Goal: Information Seeking & Learning: Learn about a topic

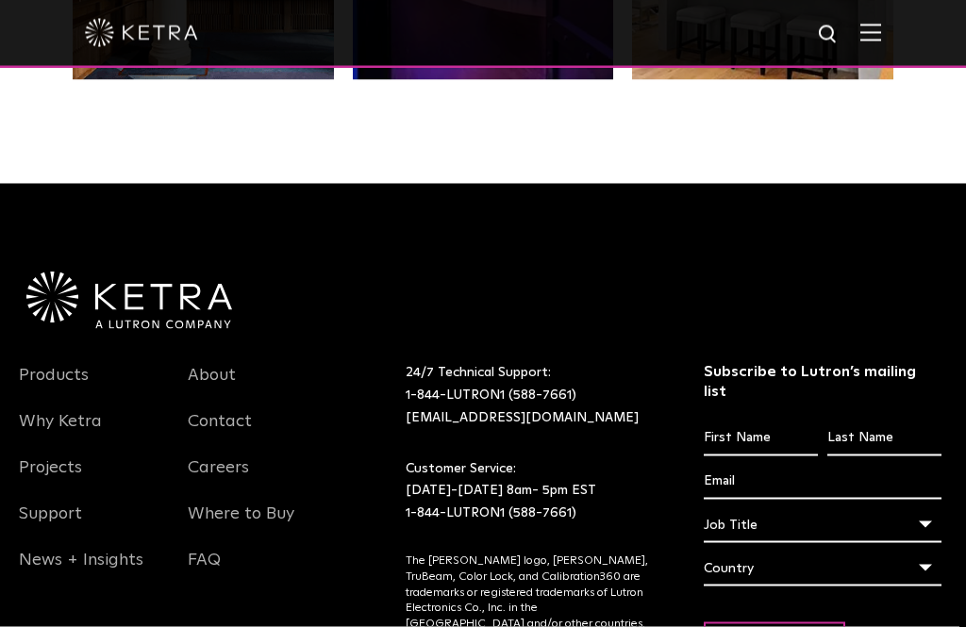
scroll to position [3452, 0]
click at [80, 408] on link "Products" at bounding box center [54, 385] width 70 height 43
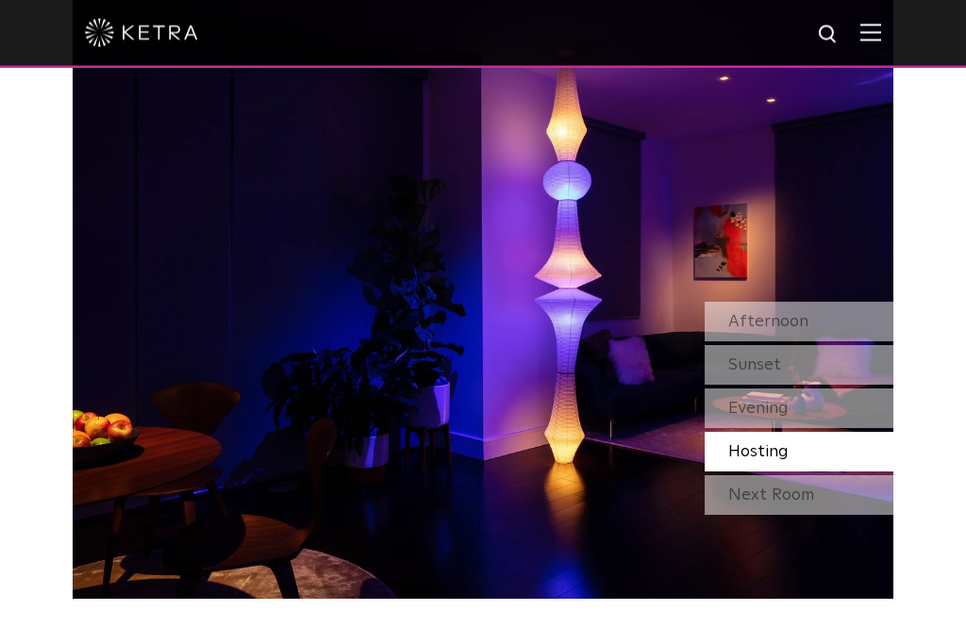
click at [862, 343] on div "Afternoon" at bounding box center [799, 323] width 189 height 40
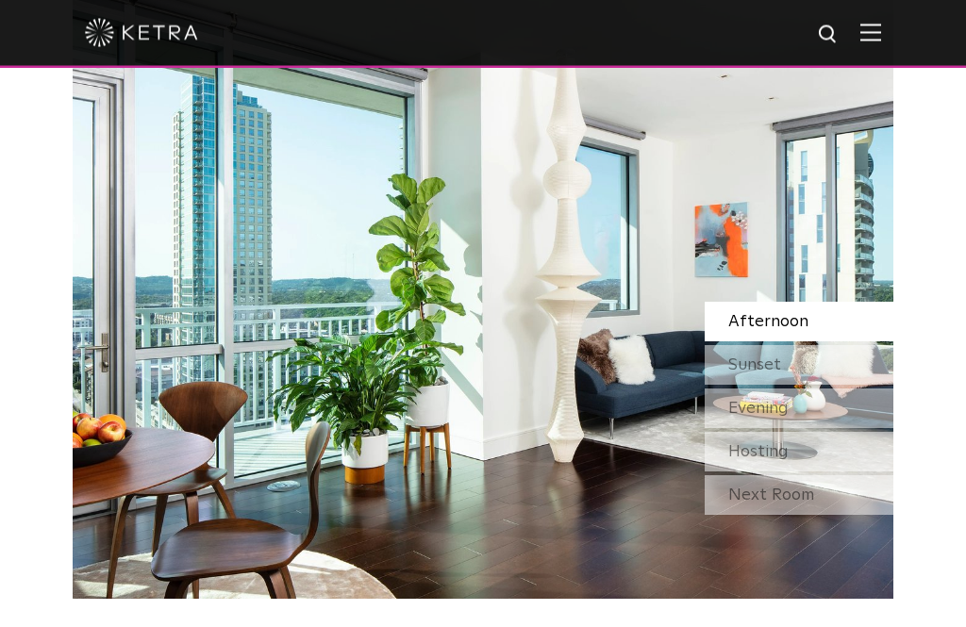
scroll to position [1453, 0]
click at [875, 385] on div "Sunset" at bounding box center [799, 365] width 189 height 40
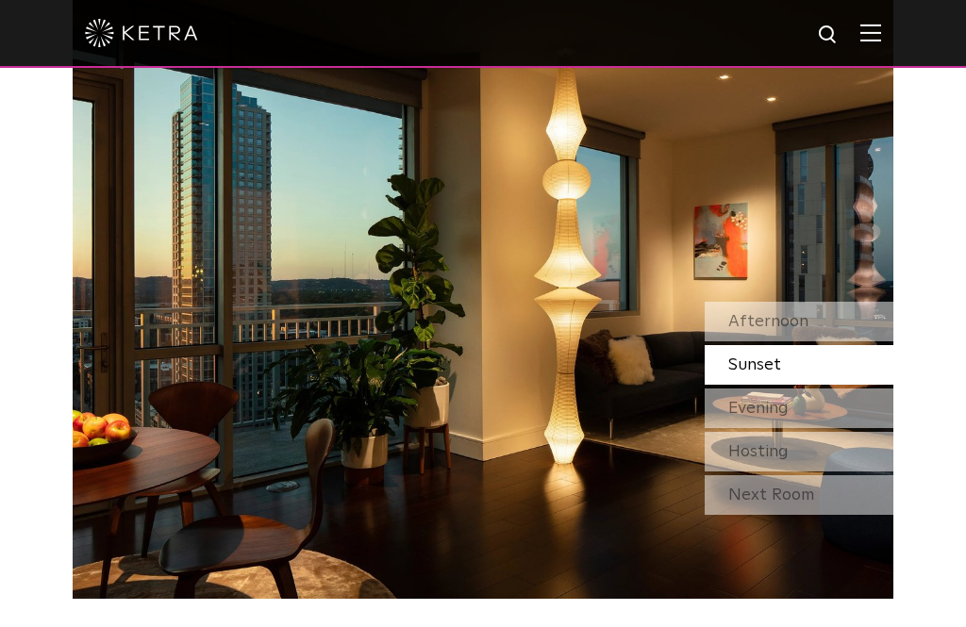
click at [876, 428] on div "Evening" at bounding box center [799, 409] width 189 height 40
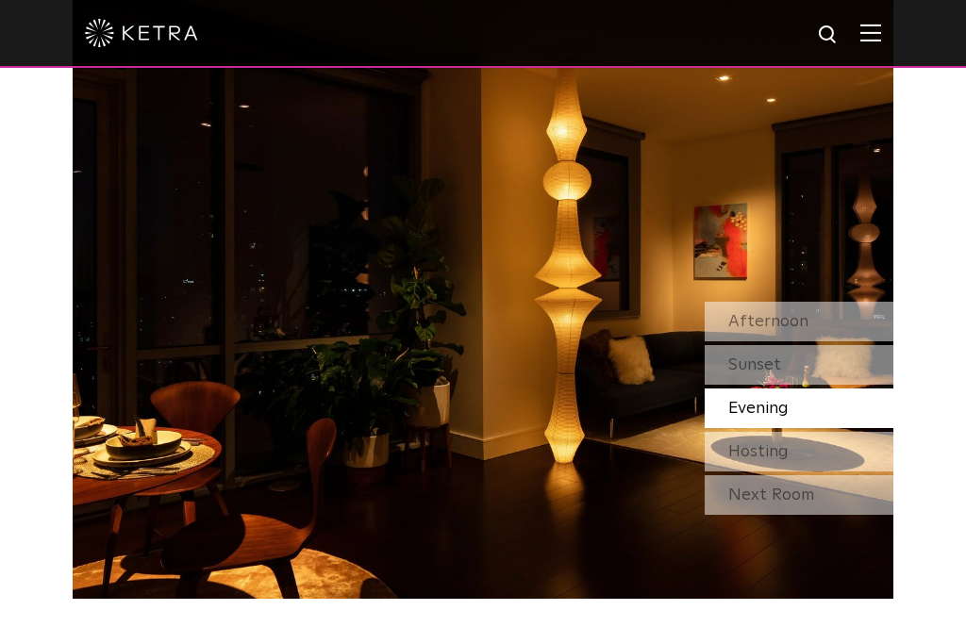
click at [875, 472] on div "Hosting" at bounding box center [799, 452] width 189 height 40
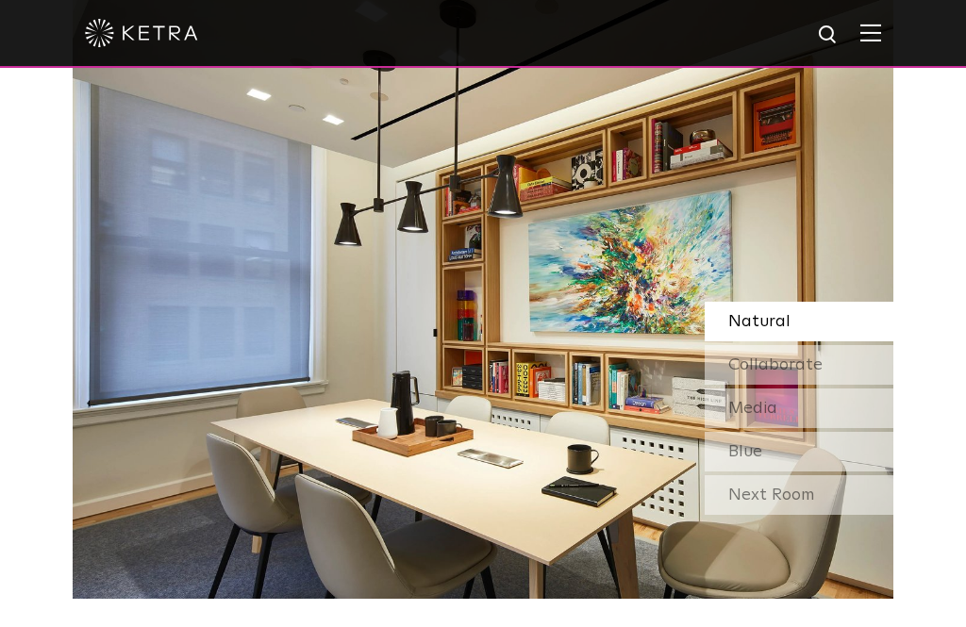
click at [876, 515] on div "Next Room" at bounding box center [799, 496] width 189 height 40
click at [860, 385] on div "Collaborate" at bounding box center [799, 365] width 189 height 40
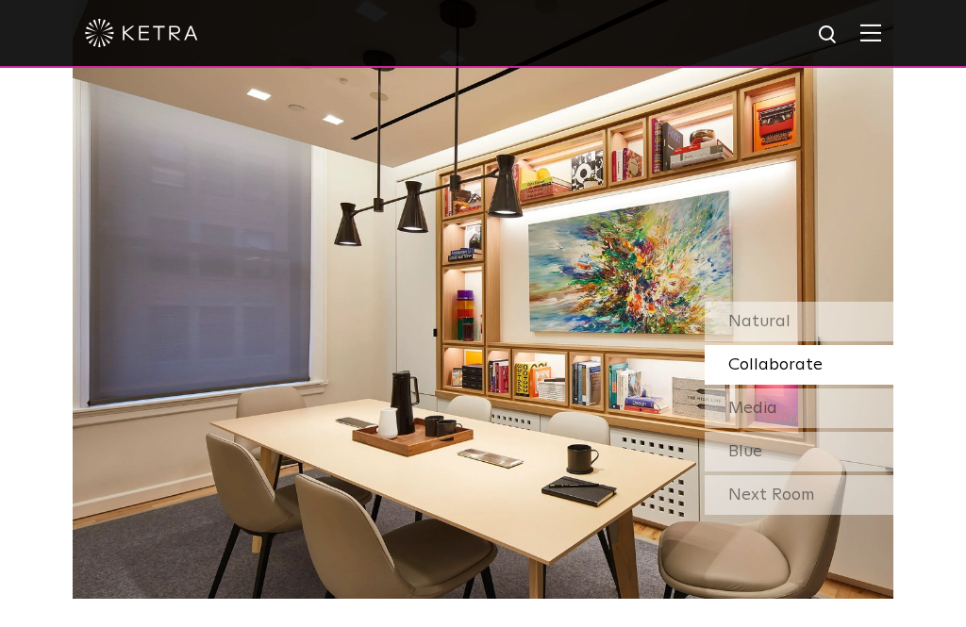
click at [858, 342] on div "Natural" at bounding box center [799, 322] width 189 height 40
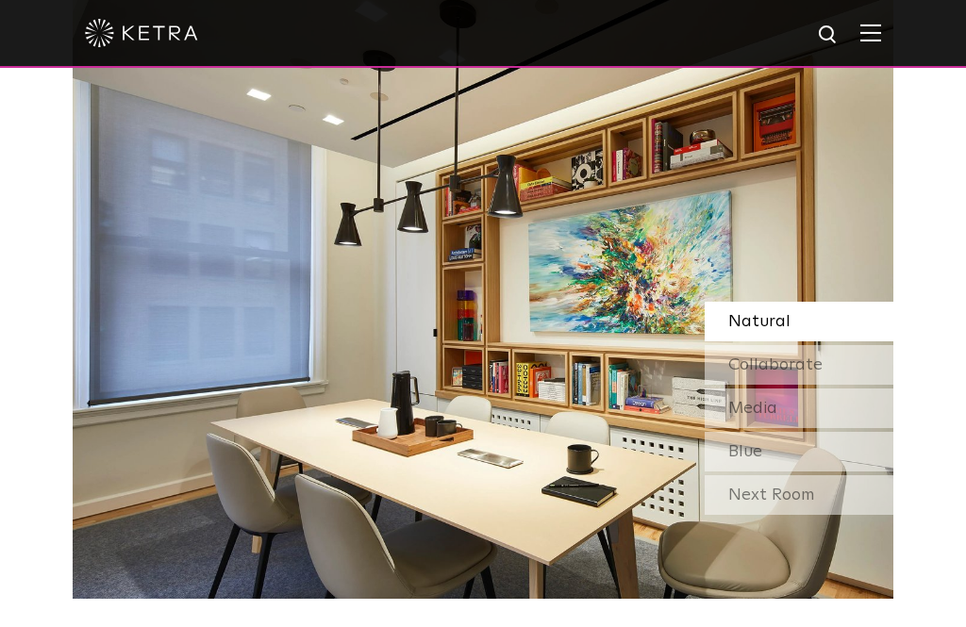
click at [871, 385] on div "Collaborate" at bounding box center [799, 365] width 189 height 40
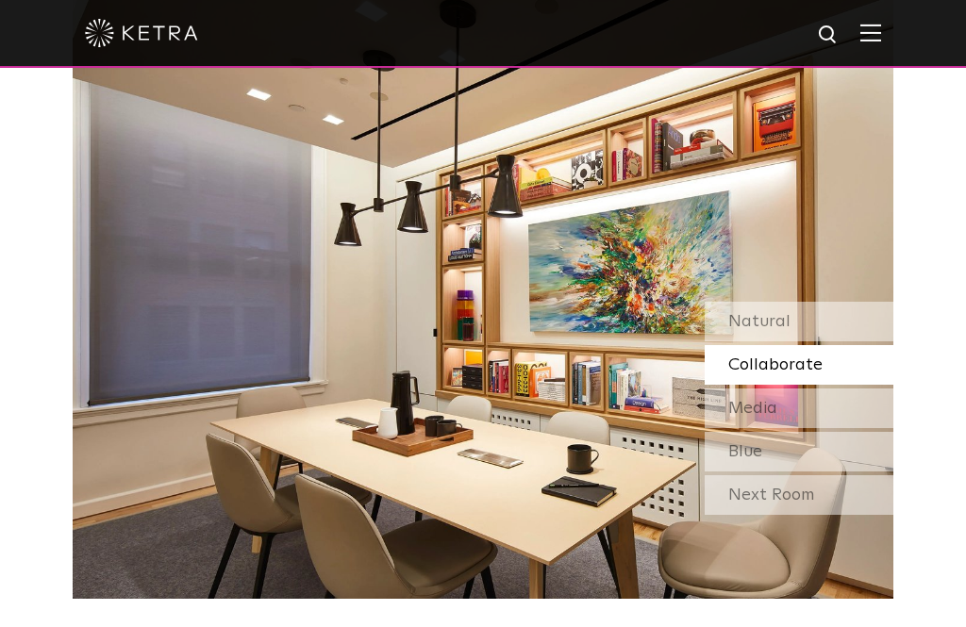
click at [886, 428] on div "Media" at bounding box center [799, 409] width 189 height 40
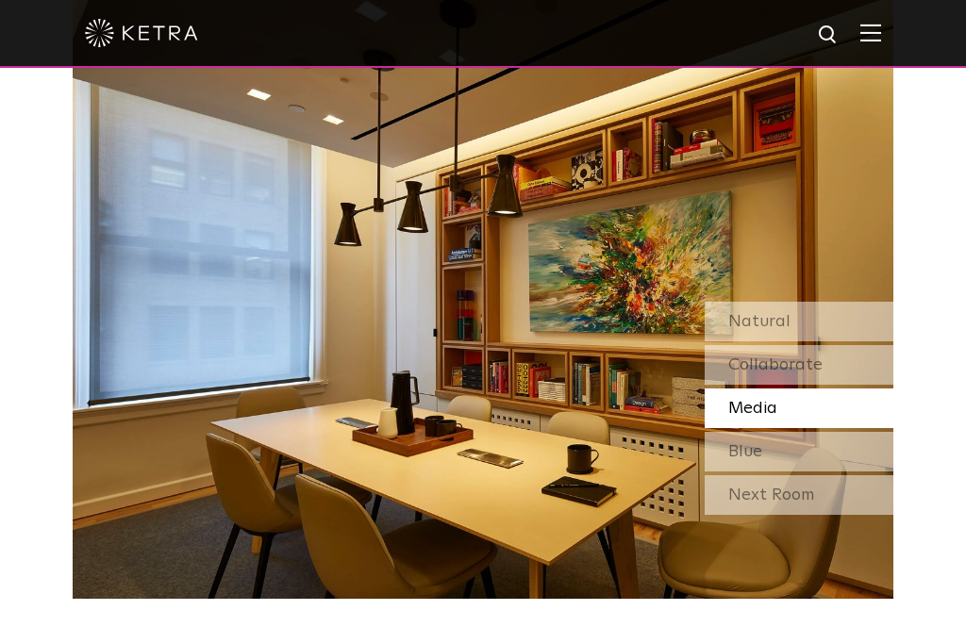
click at [886, 472] on div "Blue" at bounding box center [799, 452] width 189 height 40
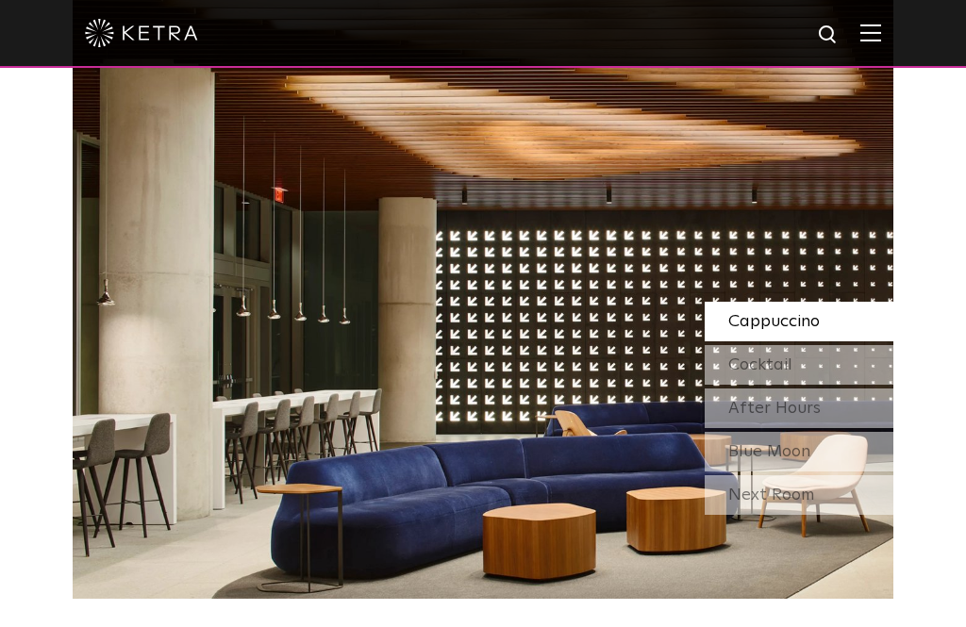
click at [877, 515] on div "Next Room" at bounding box center [799, 496] width 189 height 40
click at [867, 385] on div "Cocktail" at bounding box center [799, 365] width 189 height 40
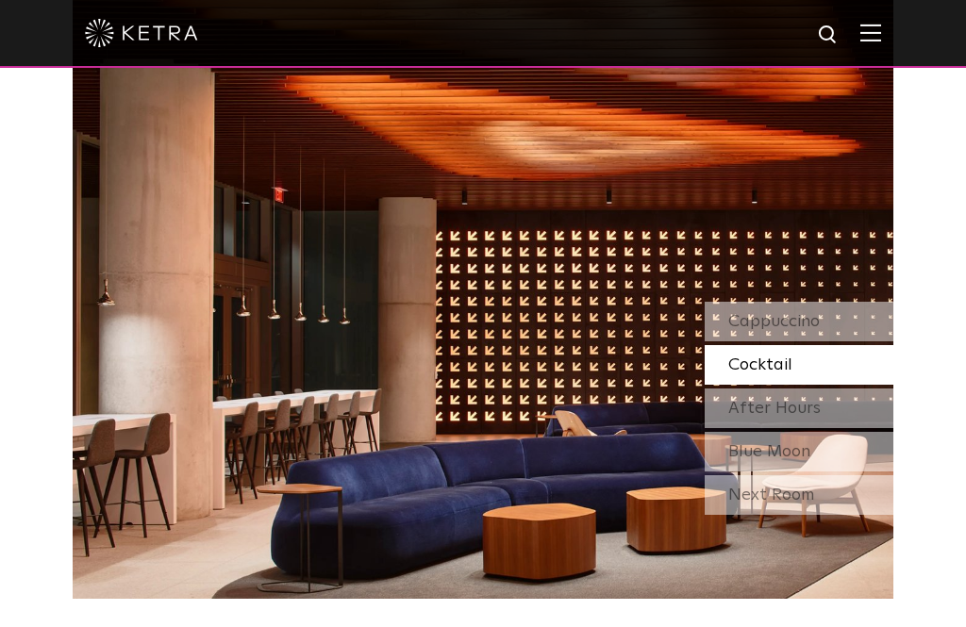
click at [850, 342] on div "Cappuccino" at bounding box center [799, 322] width 189 height 40
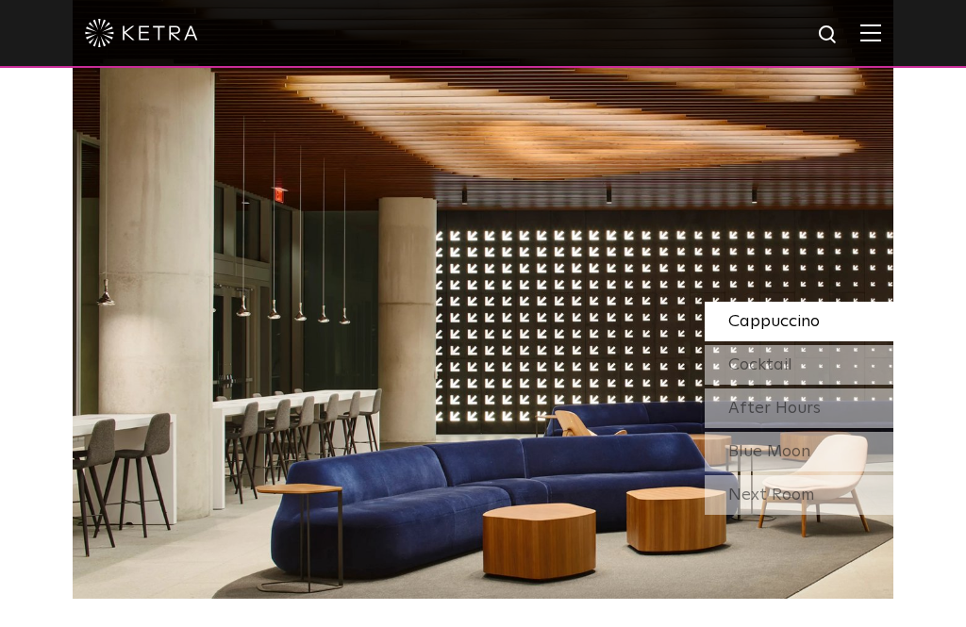
click at [868, 385] on div "Cocktail" at bounding box center [799, 365] width 189 height 40
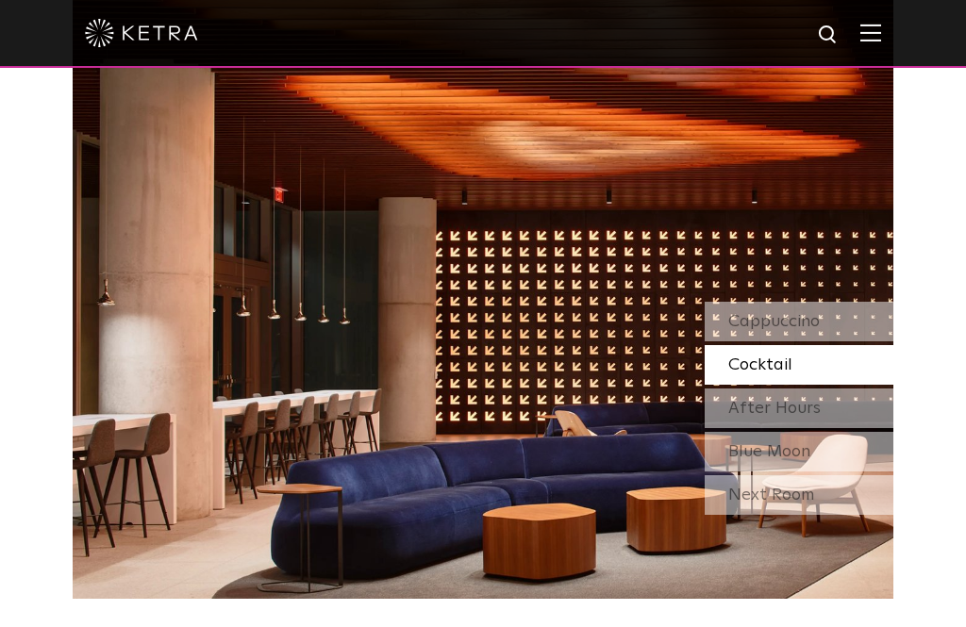
click at [858, 428] on div "After Hours" at bounding box center [799, 409] width 189 height 40
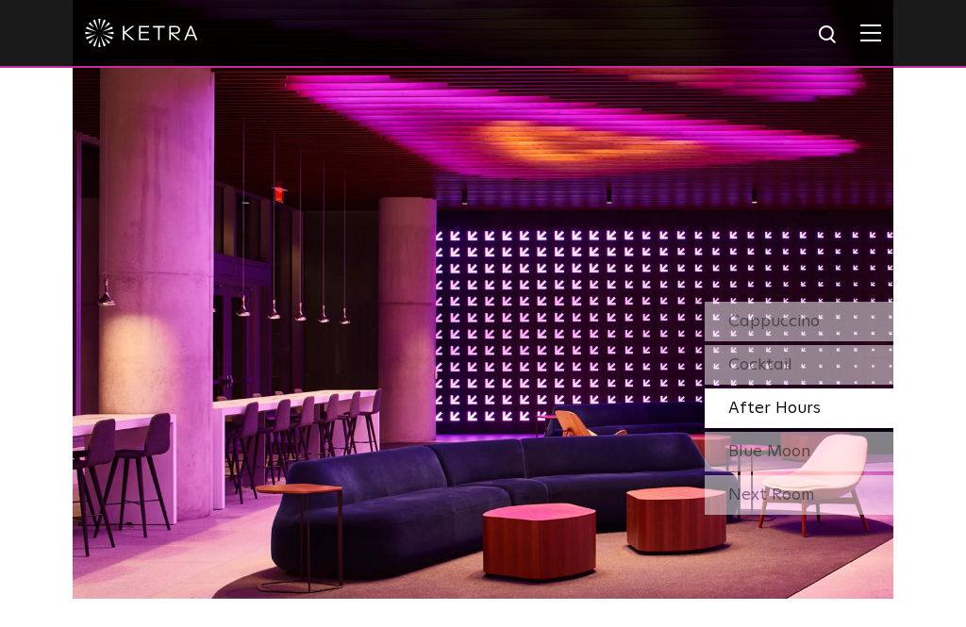
click at [860, 472] on div "Blue Moon" at bounding box center [799, 452] width 189 height 40
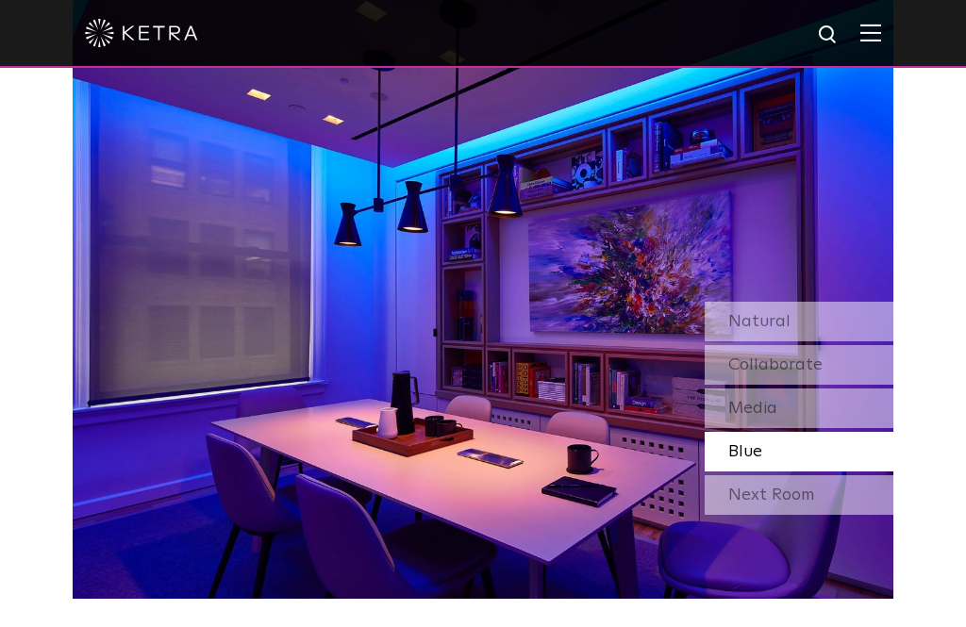
click at [856, 515] on div "Next Room" at bounding box center [799, 496] width 189 height 40
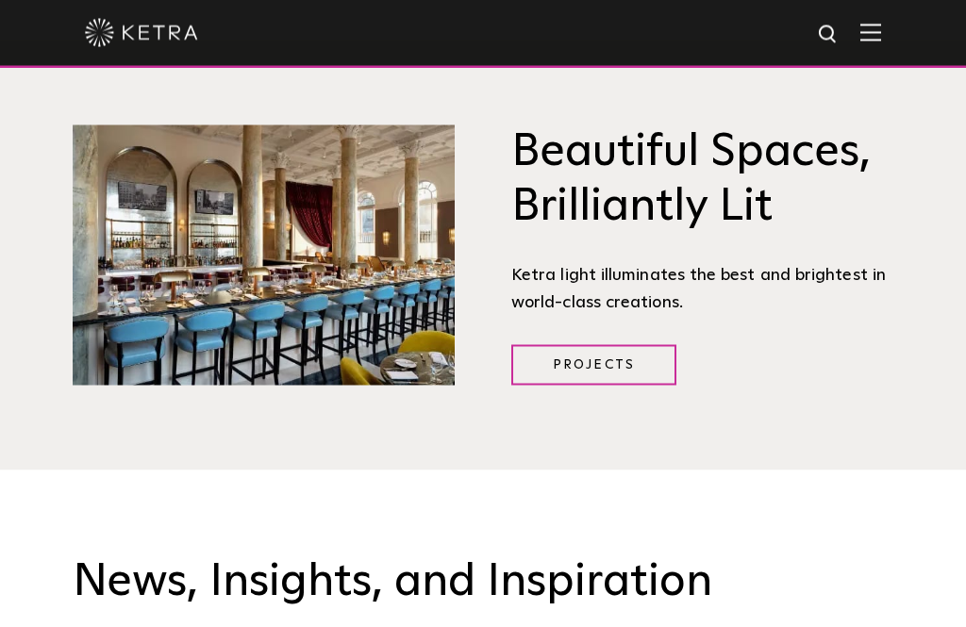
scroll to position [2098, 0]
click at [612, 385] on link "Projects" at bounding box center [593, 364] width 165 height 41
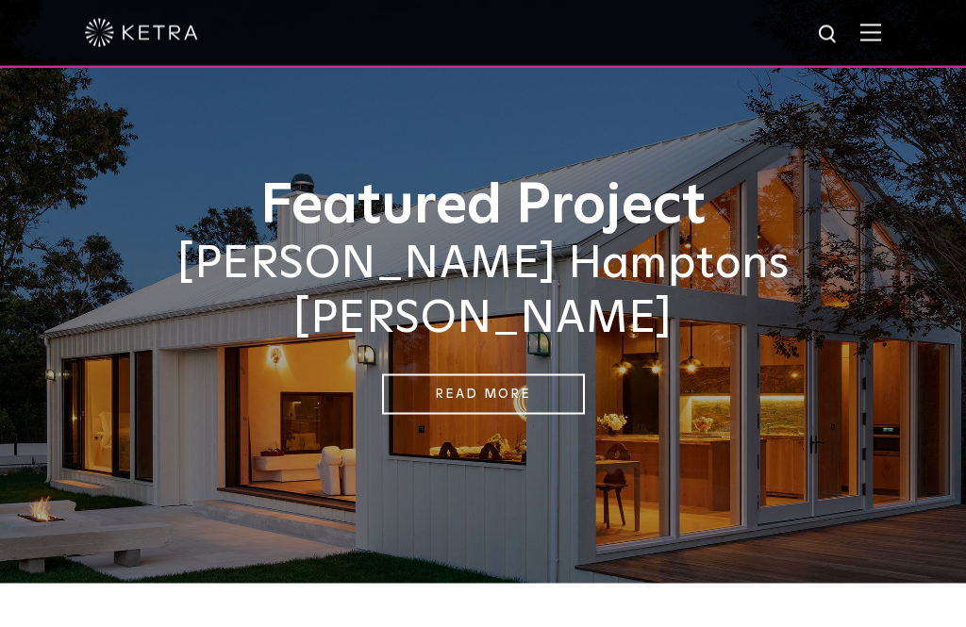
scroll to position [45, 0]
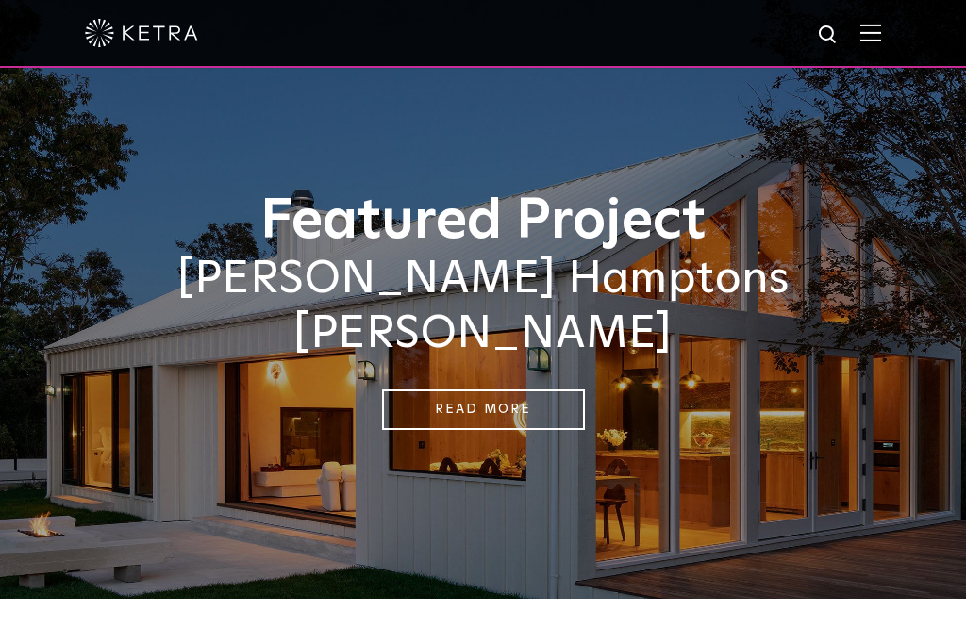
click at [531, 390] on link "Read More" at bounding box center [483, 410] width 203 height 41
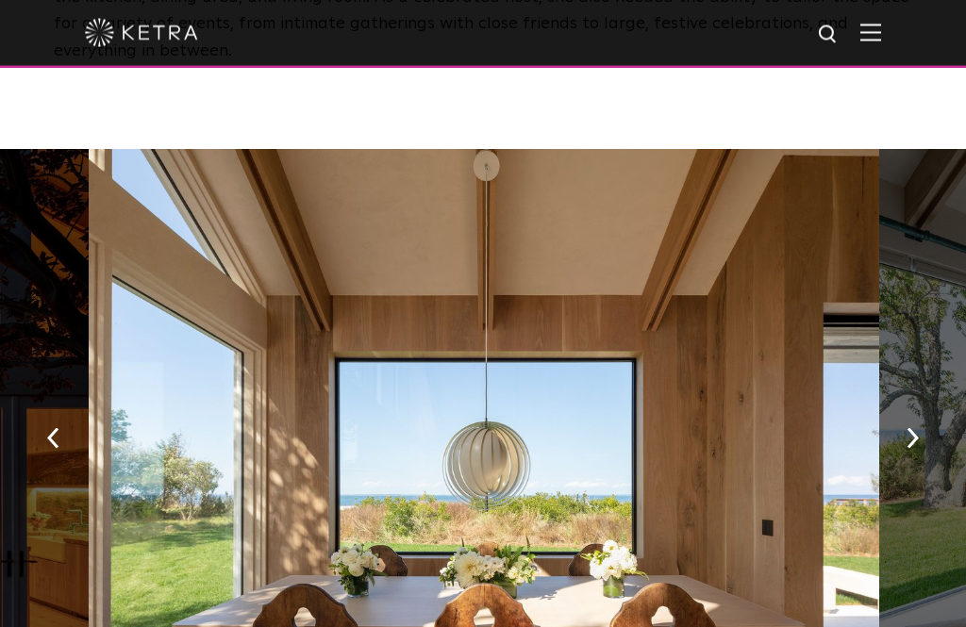
scroll to position [2748, 0]
click at [918, 404] on button "button" at bounding box center [913, 436] width 41 height 65
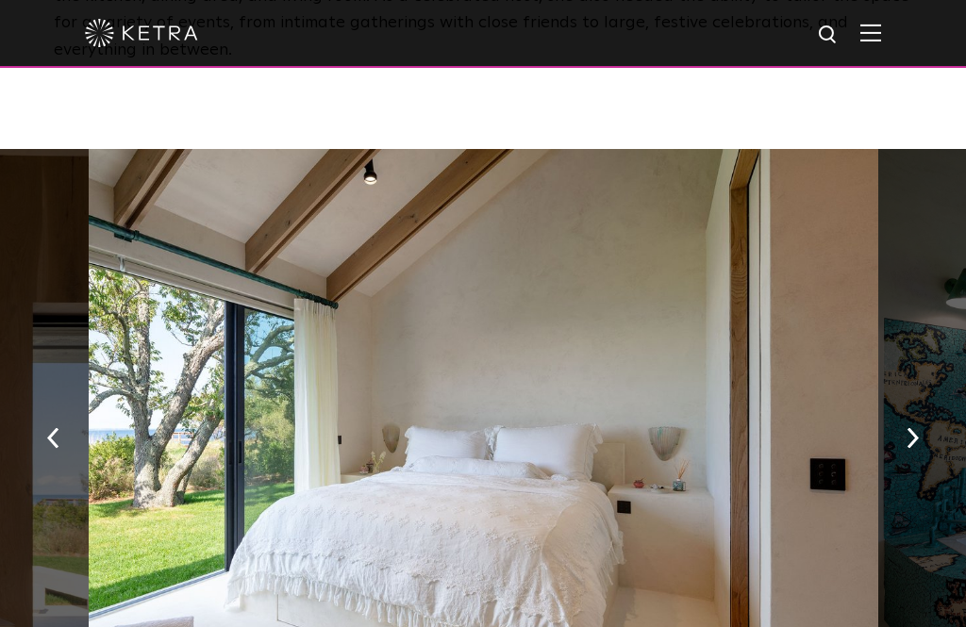
click at [924, 404] on button "button" at bounding box center [913, 436] width 41 height 65
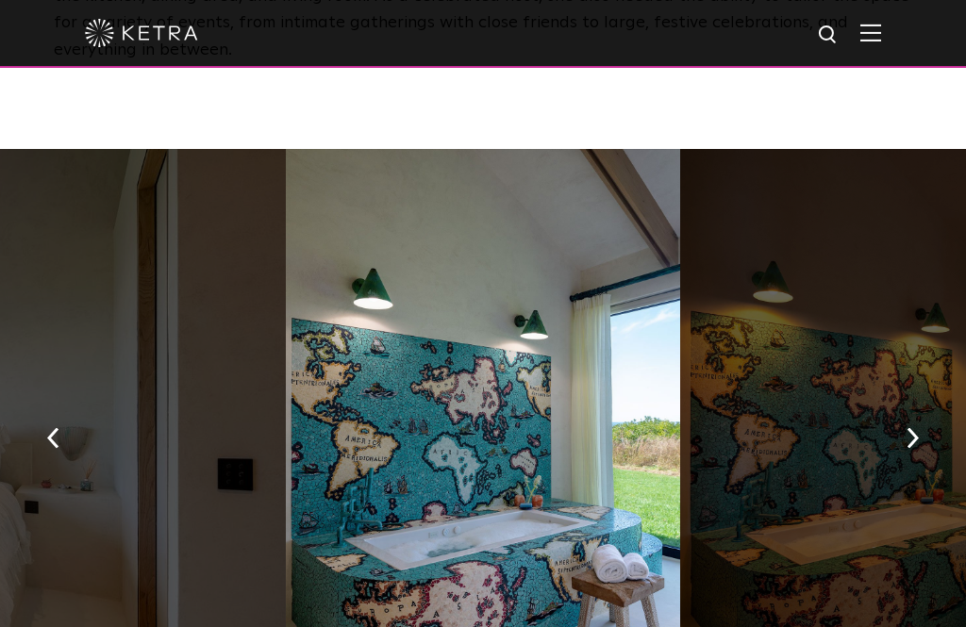
click at [928, 404] on button "button" at bounding box center [913, 436] width 41 height 65
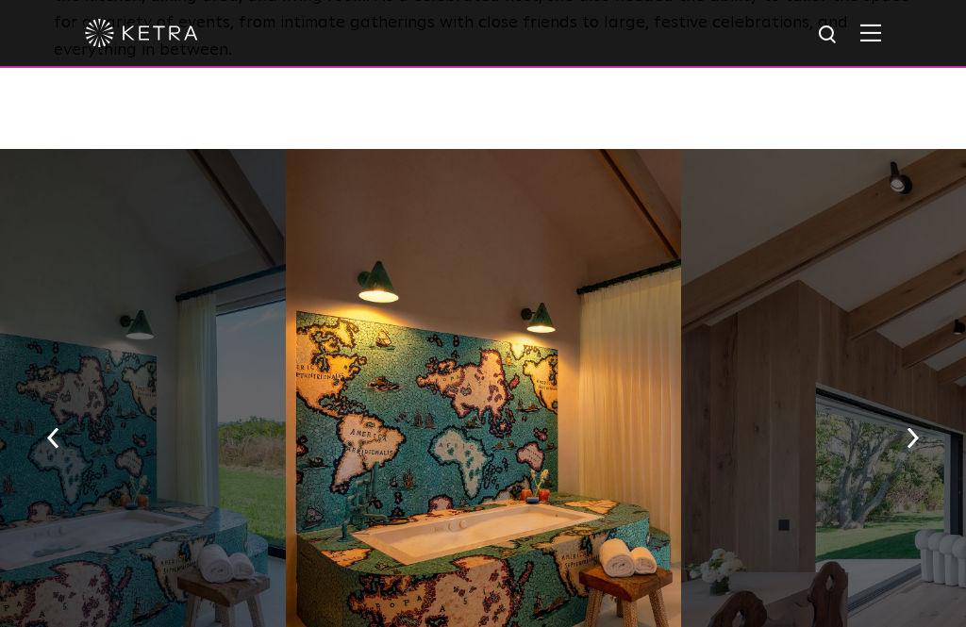
click at [928, 404] on button "button" at bounding box center [913, 436] width 41 height 65
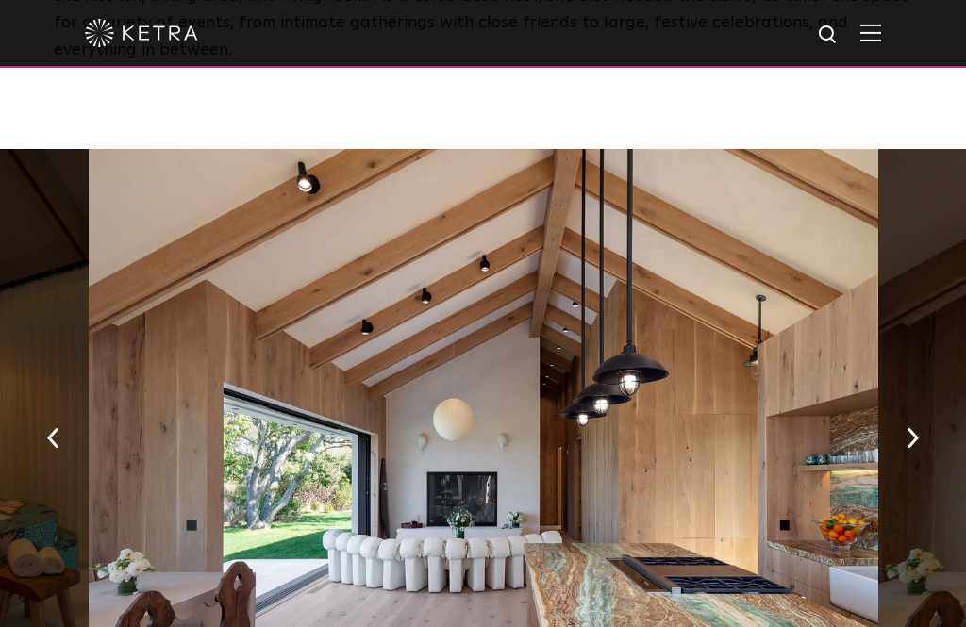
click at [925, 404] on button "button" at bounding box center [913, 436] width 41 height 65
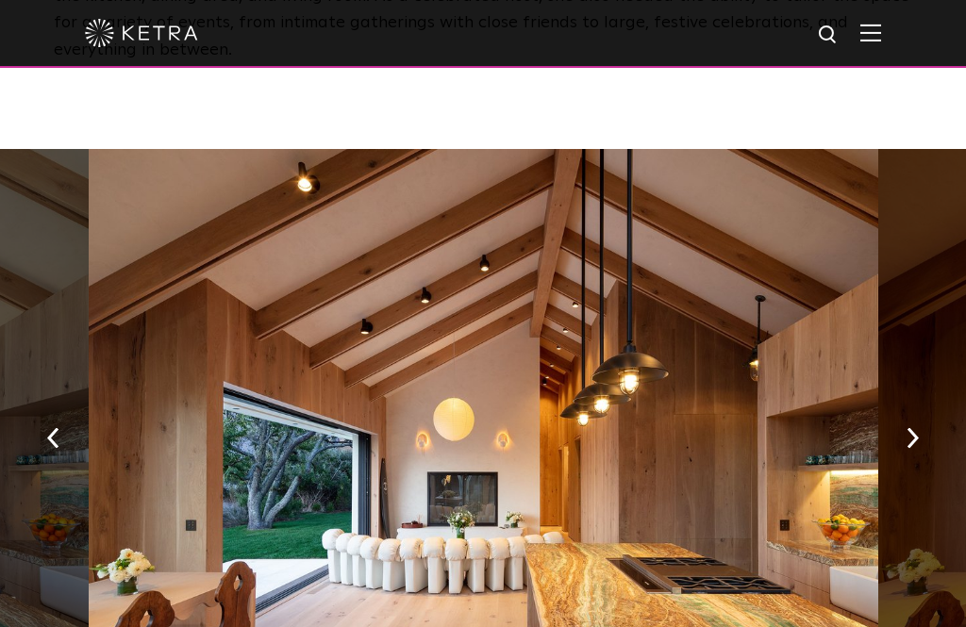
click at [919, 404] on button "button" at bounding box center [913, 436] width 41 height 65
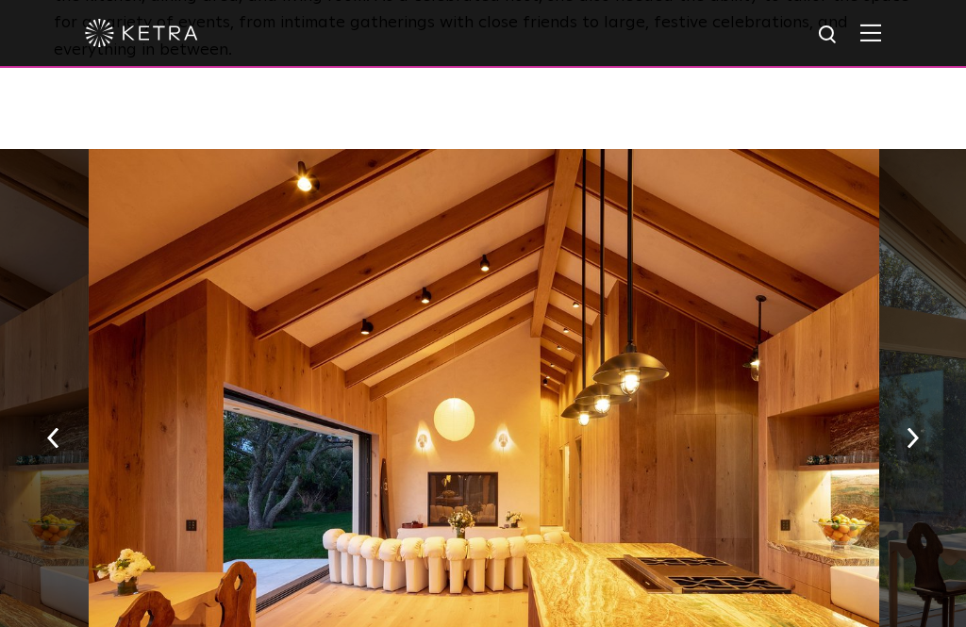
click at [915, 404] on button "button" at bounding box center [913, 436] width 41 height 65
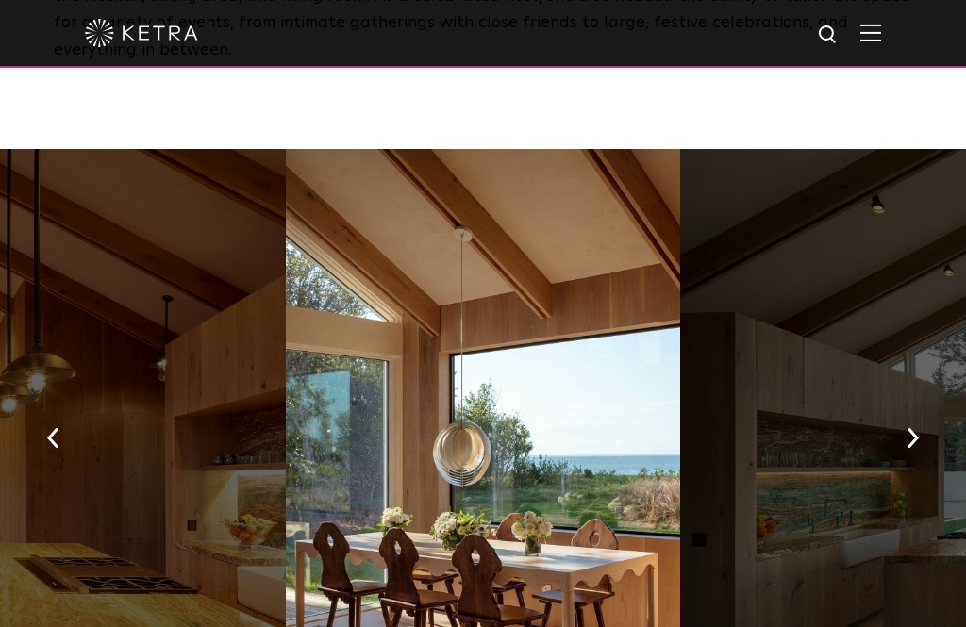
click at [922, 404] on button "button" at bounding box center [913, 436] width 41 height 65
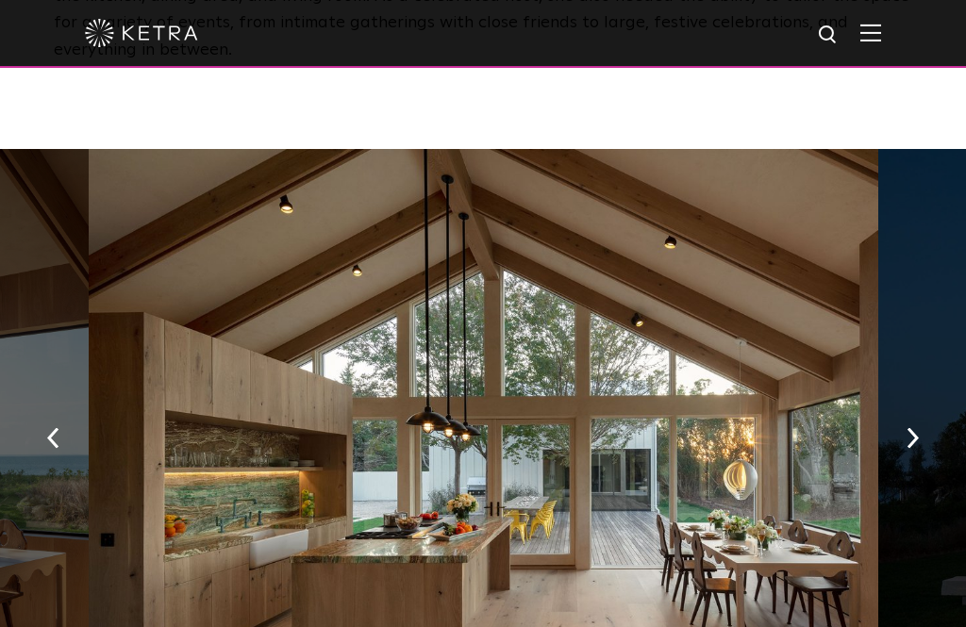
click at [919, 404] on button "button" at bounding box center [913, 436] width 41 height 65
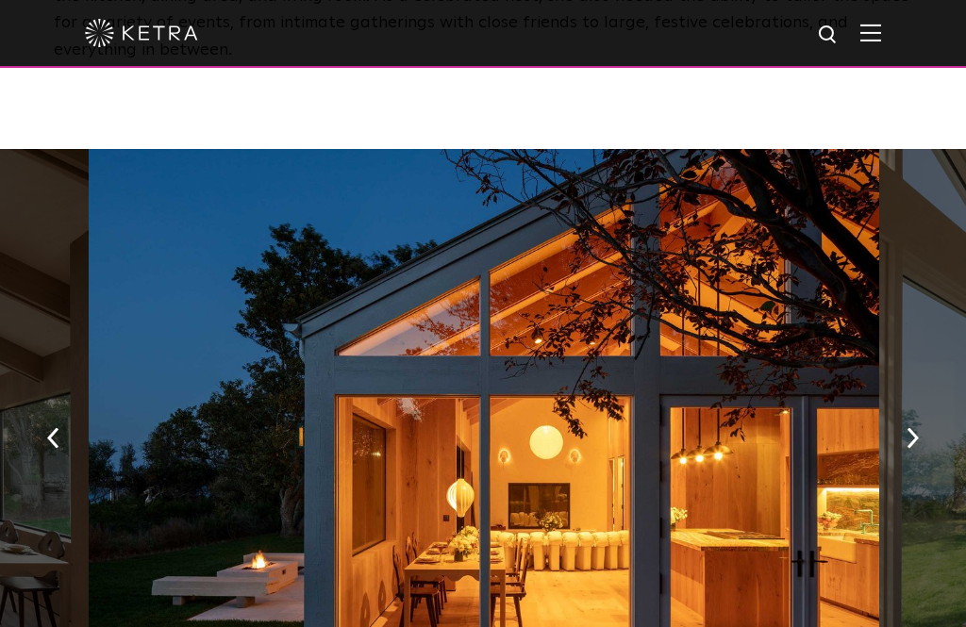
click at [906, 404] on button "button" at bounding box center [913, 436] width 41 height 65
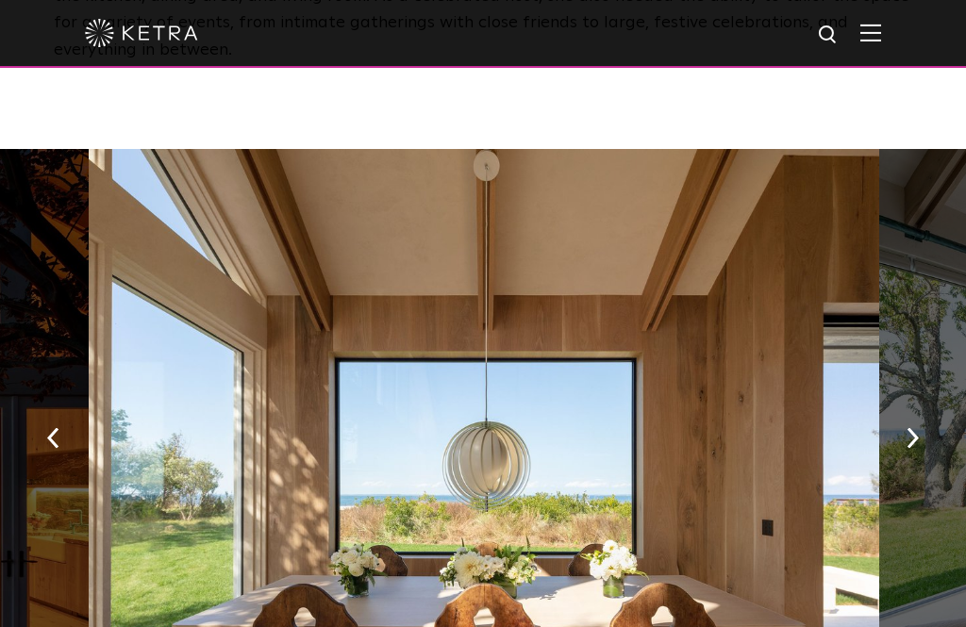
click at [901, 404] on button "button" at bounding box center [913, 436] width 41 height 65
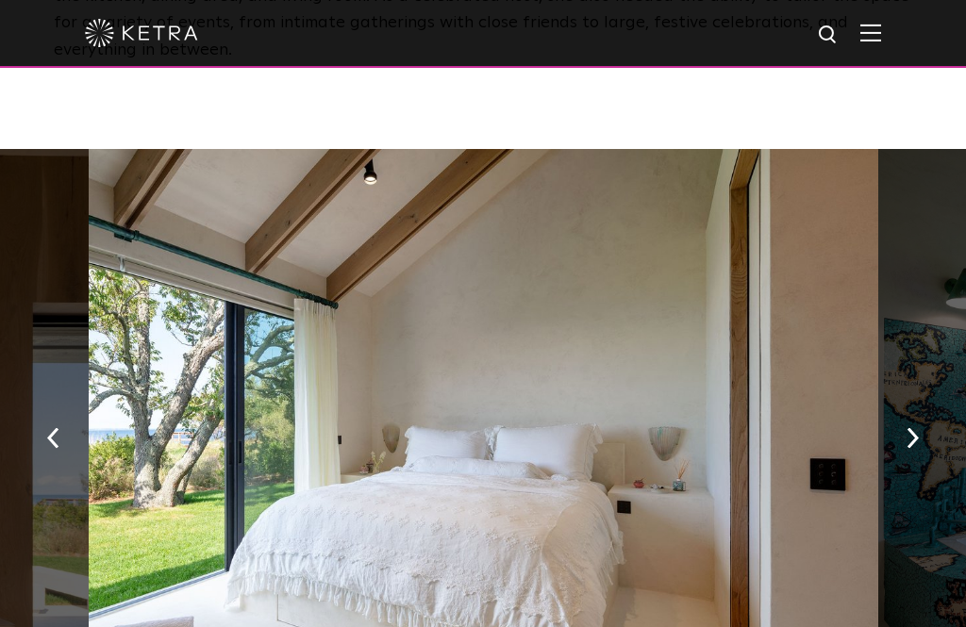
click at [899, 404] on button "button" at bounding box center [913, 436] width 41 height 65
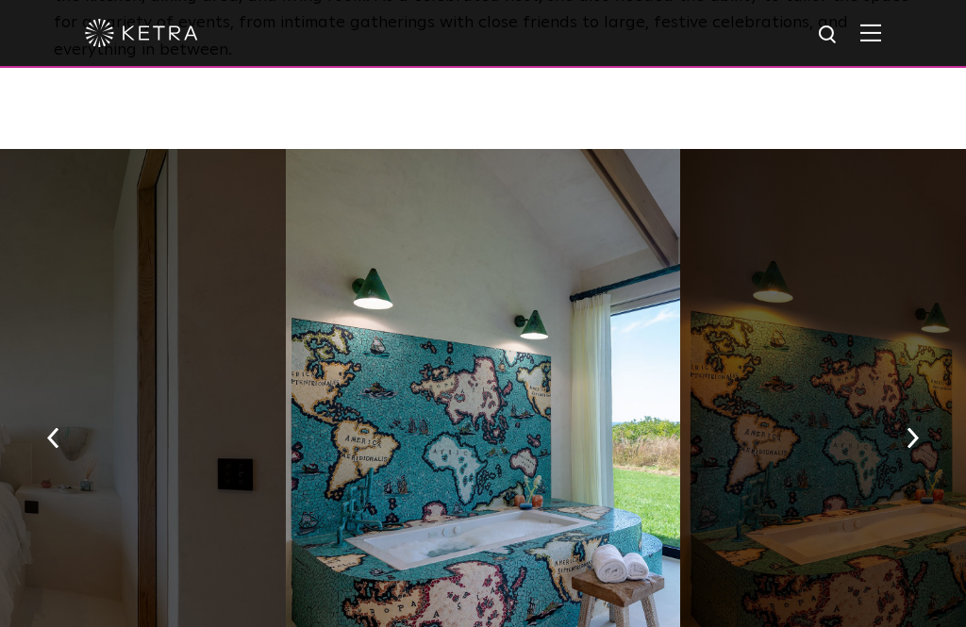
click at [910, 427] on img "button" at bounding box center [913, 437] width 12 height 21
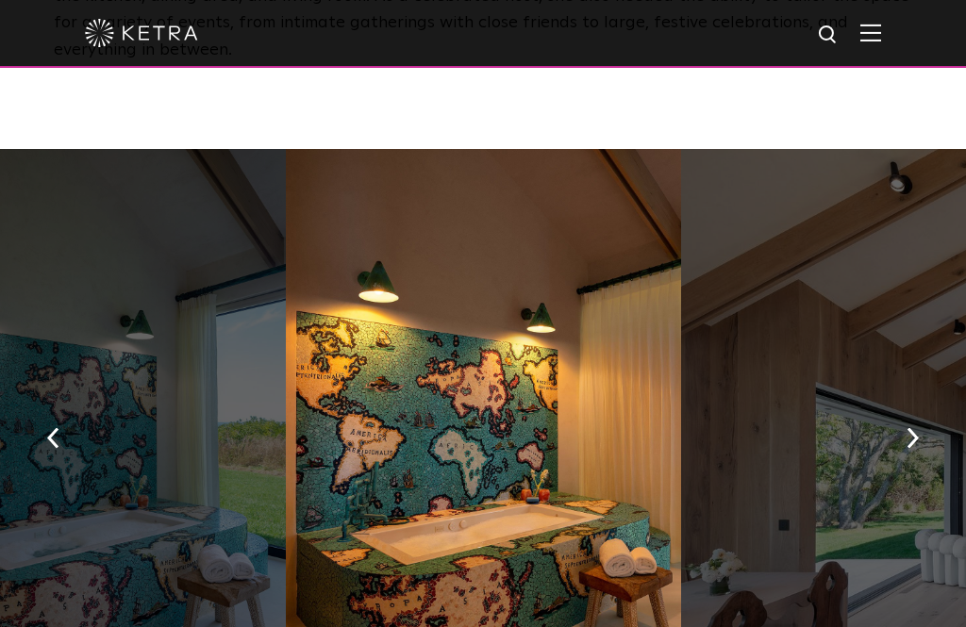
click at [916, 404] on button "button" at bounding box center [913, 436] width 41 height 65
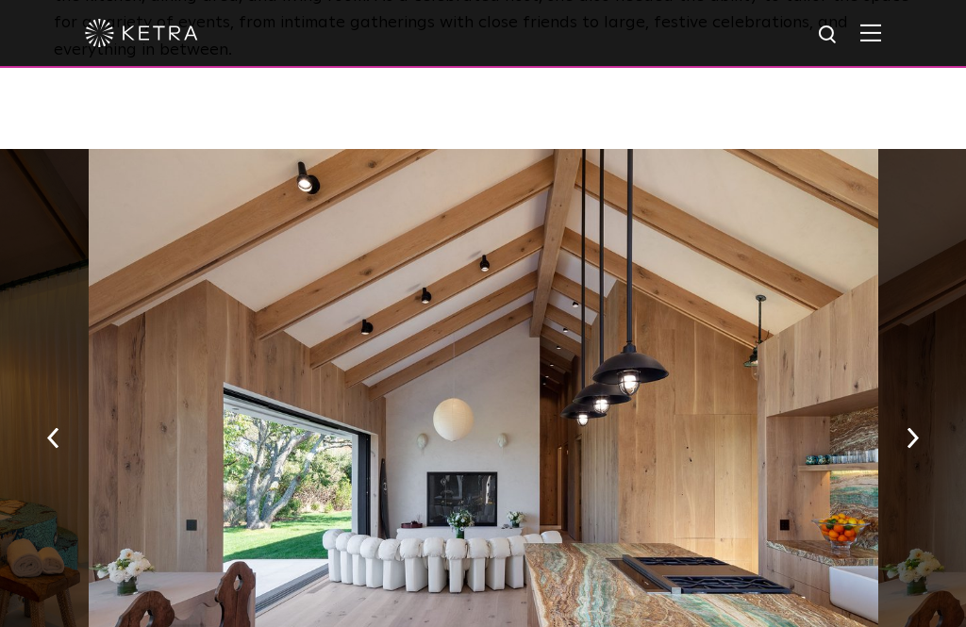
click at [908, 404] on button "button" at bounding box center [913, 436] width 41 height 65
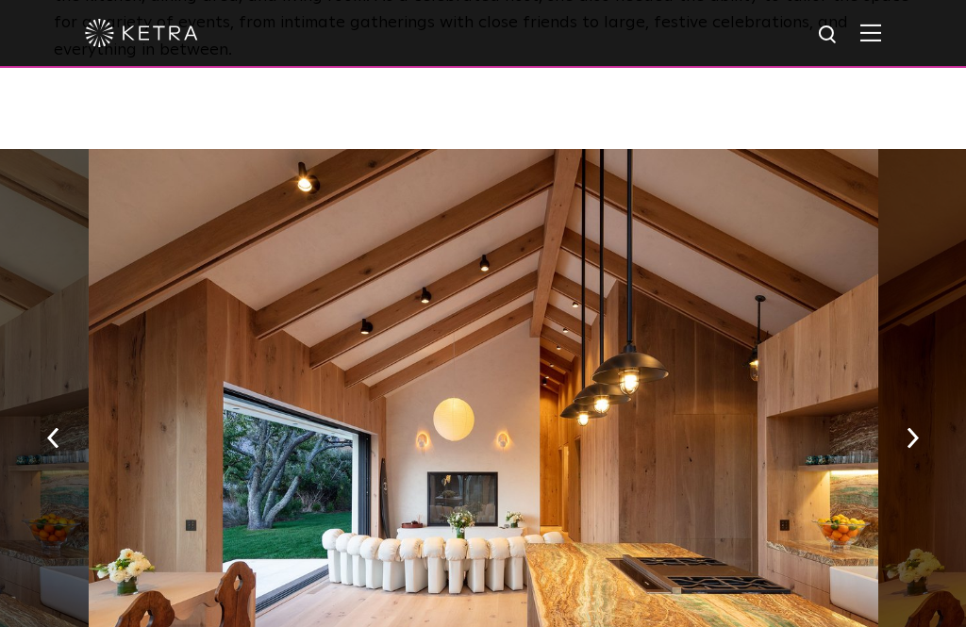
click at [912, 427] on img "button" at bounding box center [913, 437] width 12 height 21
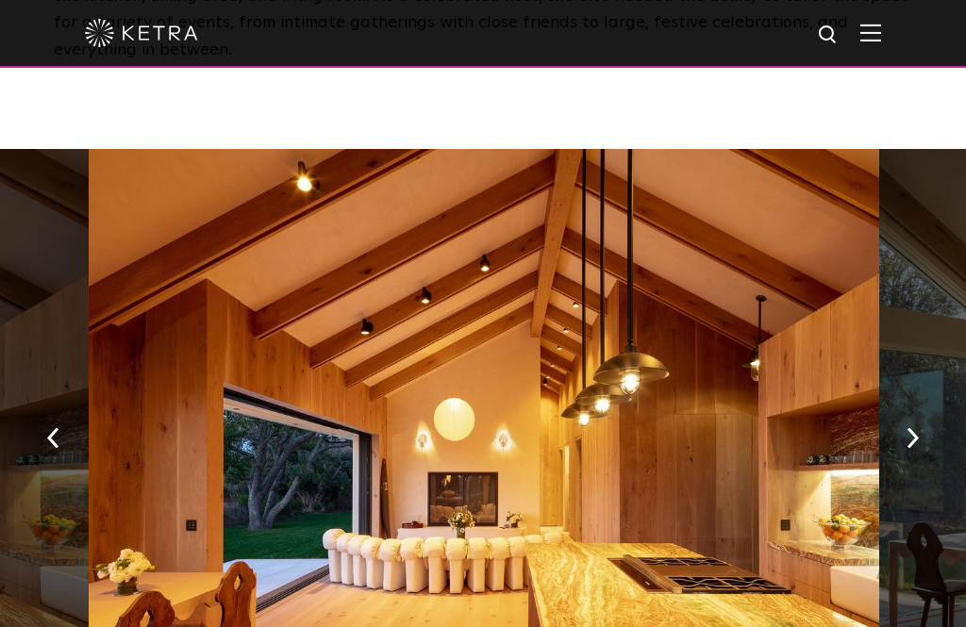
click at [910, 404] on button "button" at bounding box center [913, 436] width 41 height 65
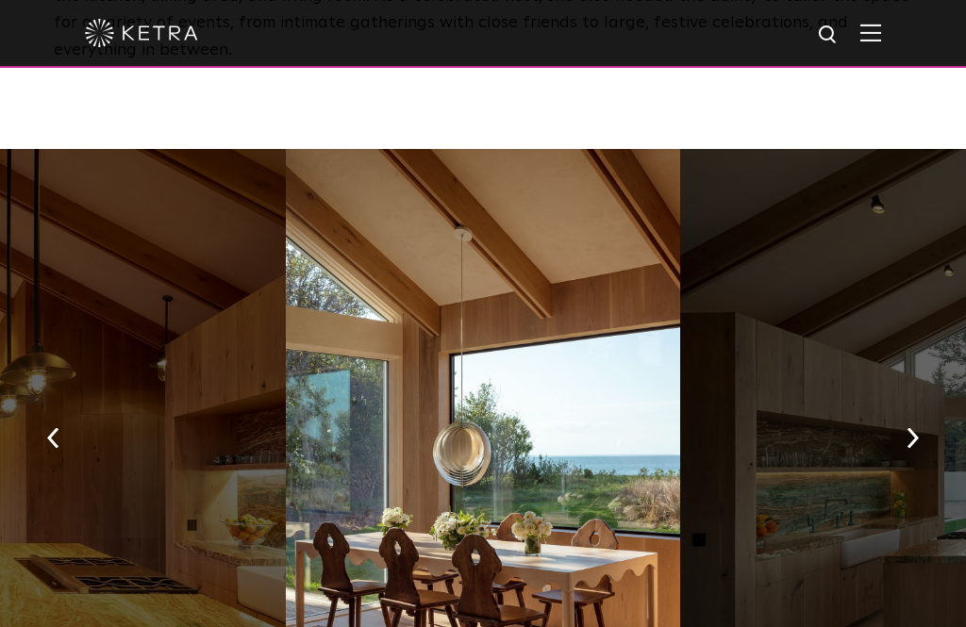
click at [912, 404] on button "button" at bounding box center [913, 436] width 41 height 65
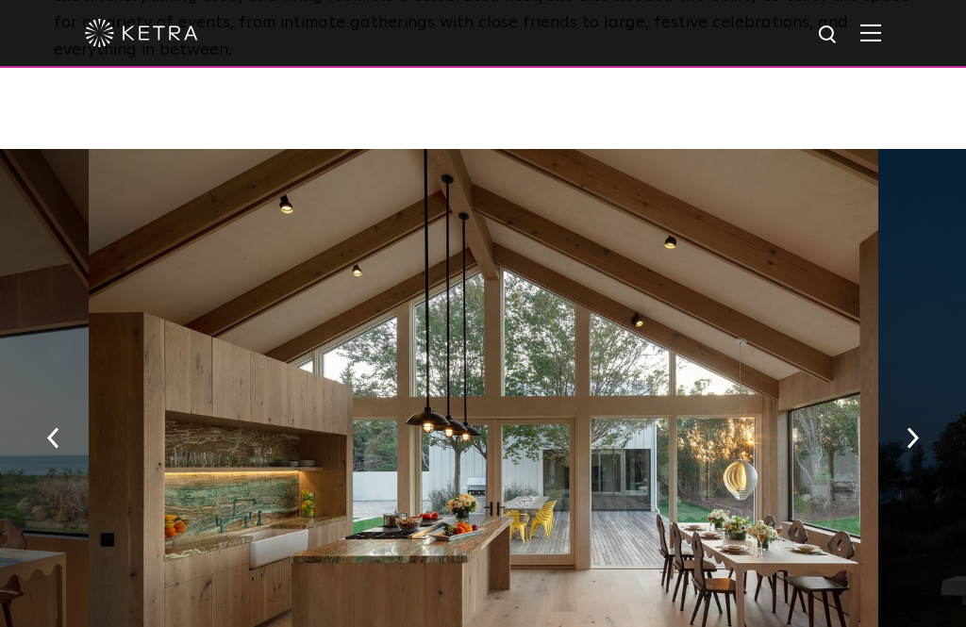
click at [918, 404] on button "button" at bounding box center [913, 436] width 41 height 65
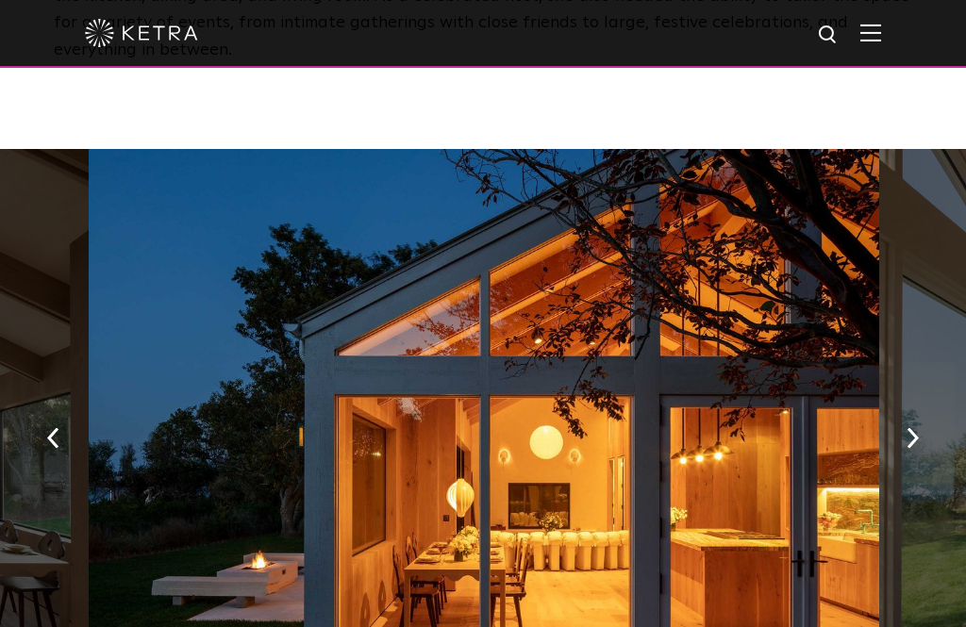
click at [921, 404] on button "button" at bounding box center [913, 436] width 41 height 65
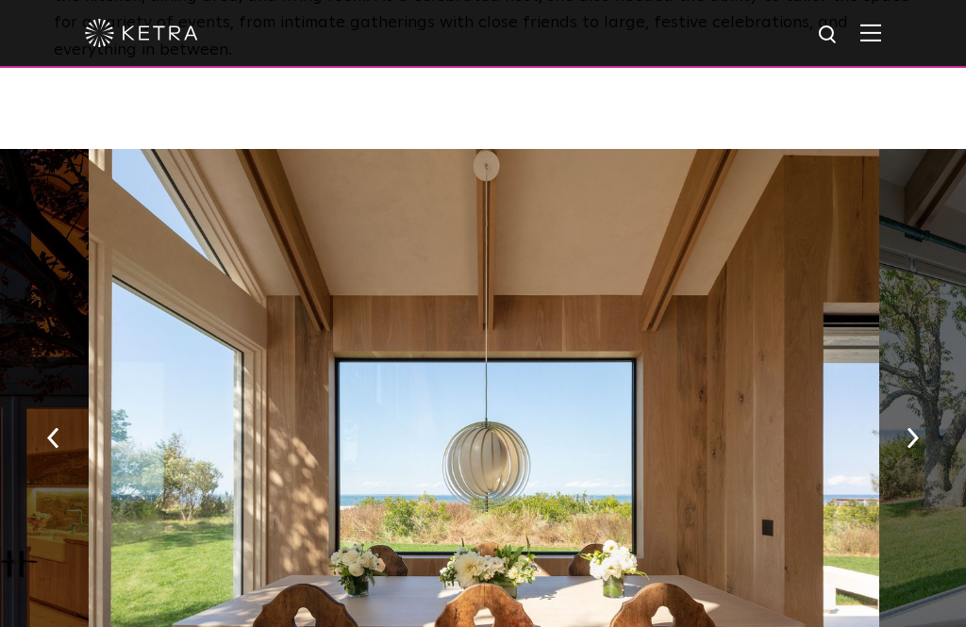
click at [926, 404] on button "button" at bounding box center [913, 436] width 41 height 65
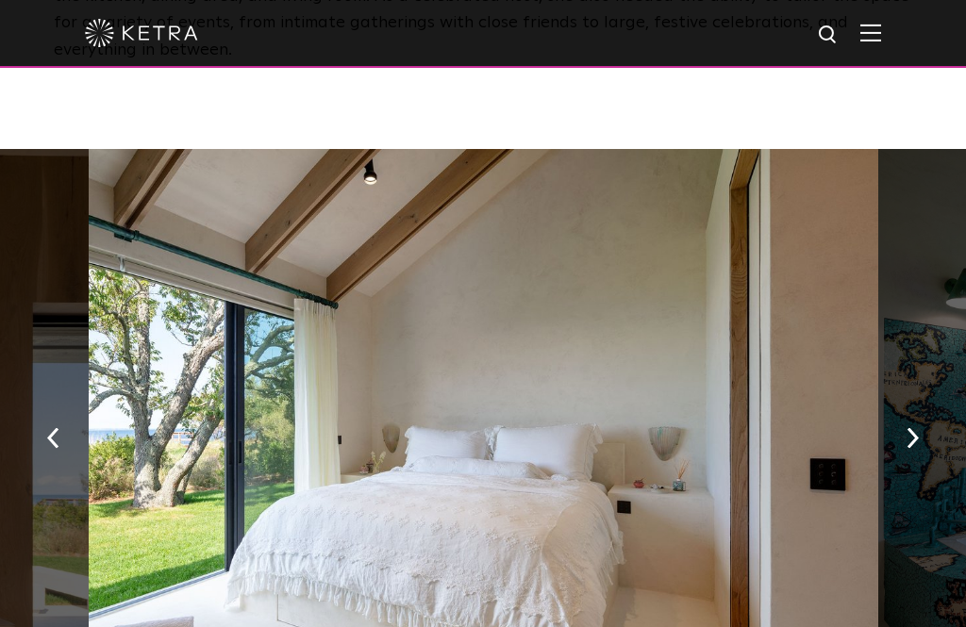
click at [924, 404] on button "button" at bounding box center [913, 436] width 41 height 65
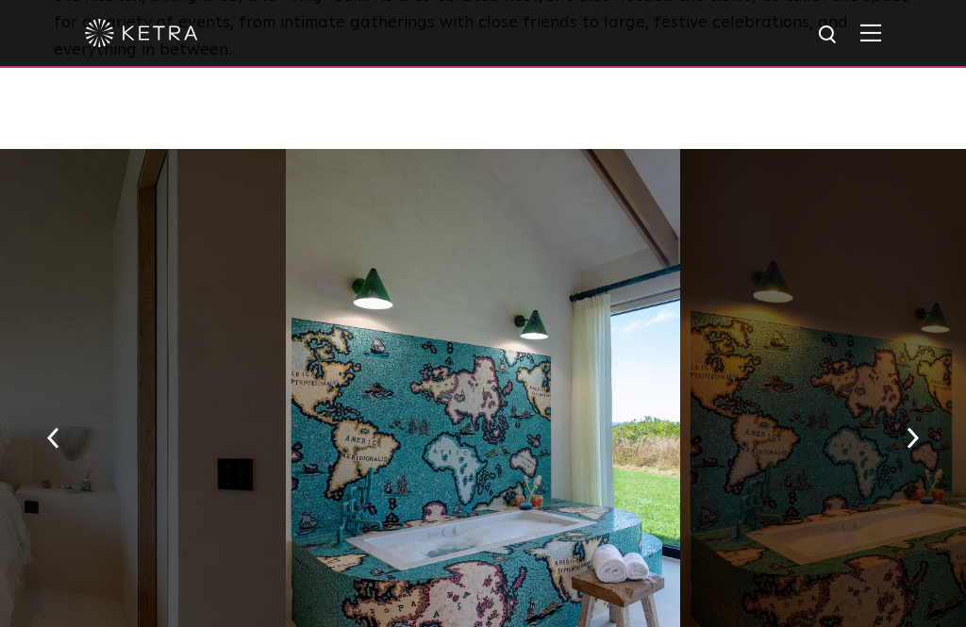
click at [925, 404] on button "button" at bounding box center [913, 436] width 41 height 65
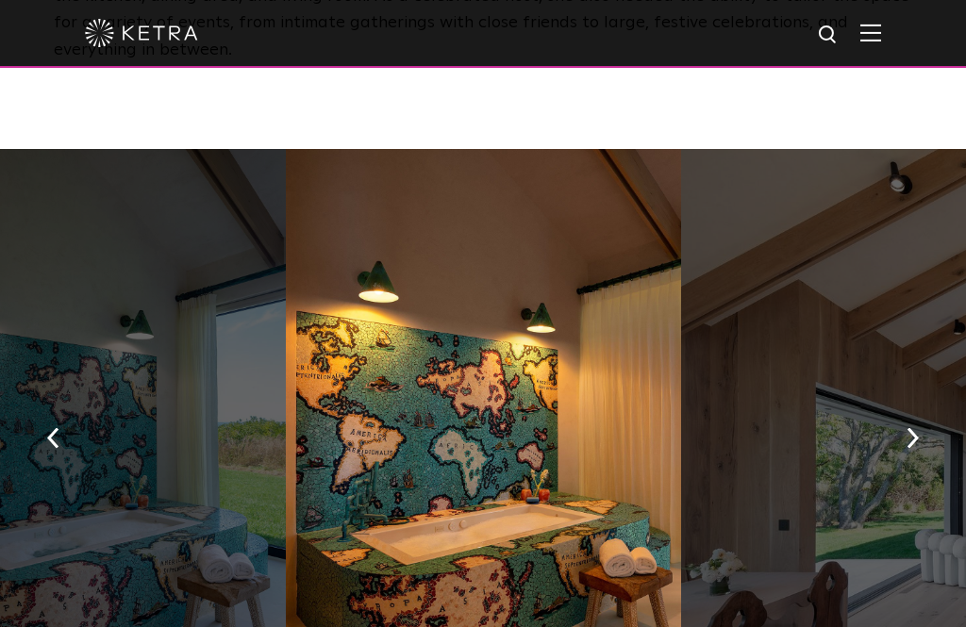
click at [928, 404] on button "button" at bounding box center [913, 436] width 41 height 65
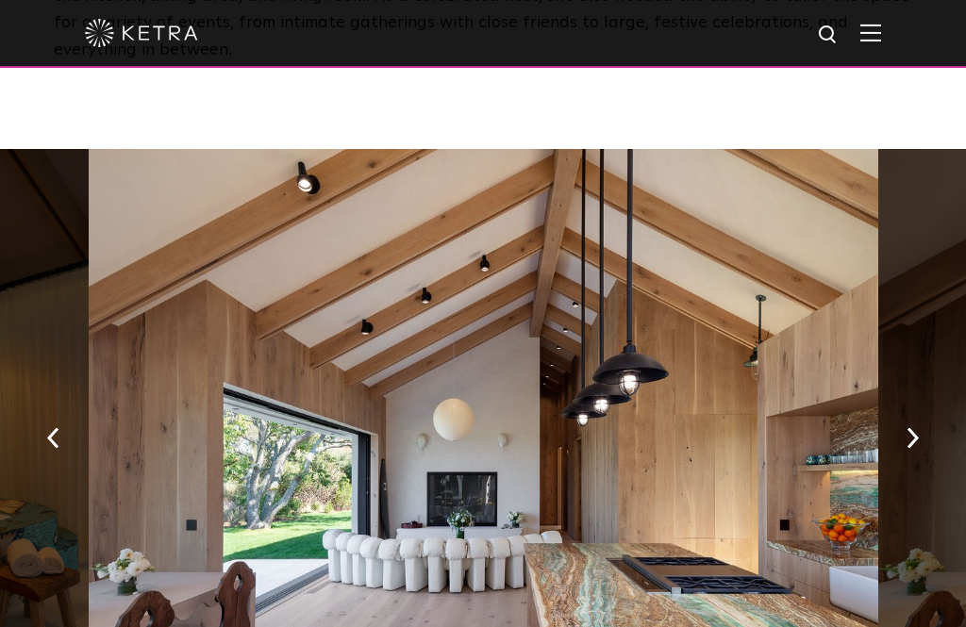
click at [923, 404] on button "button" at bounding box center [913, 436] width 41 height 65
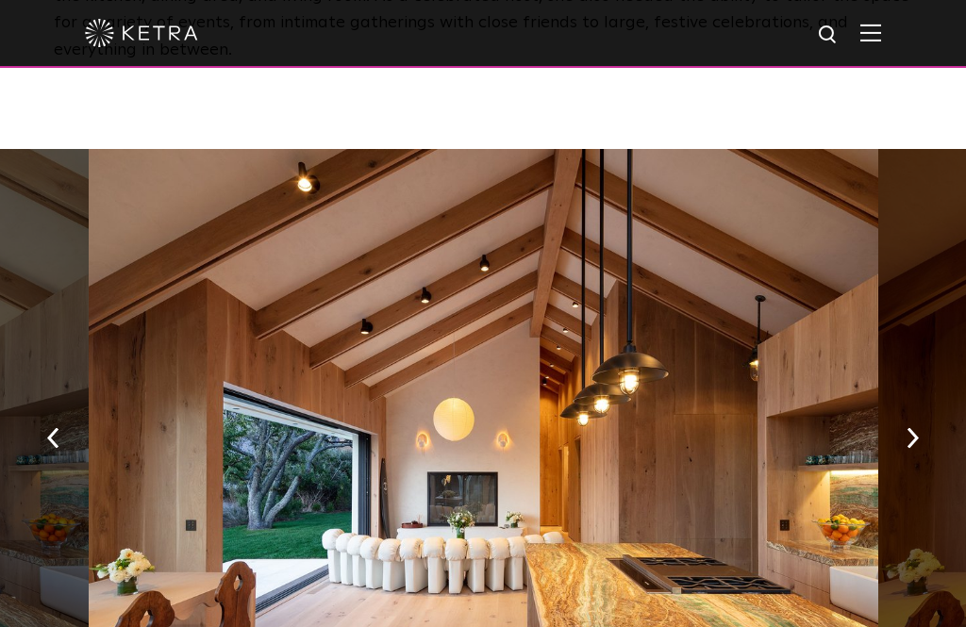
click at [915, 404] on button "button" at bounding box center [913, 436] width 41 height 65
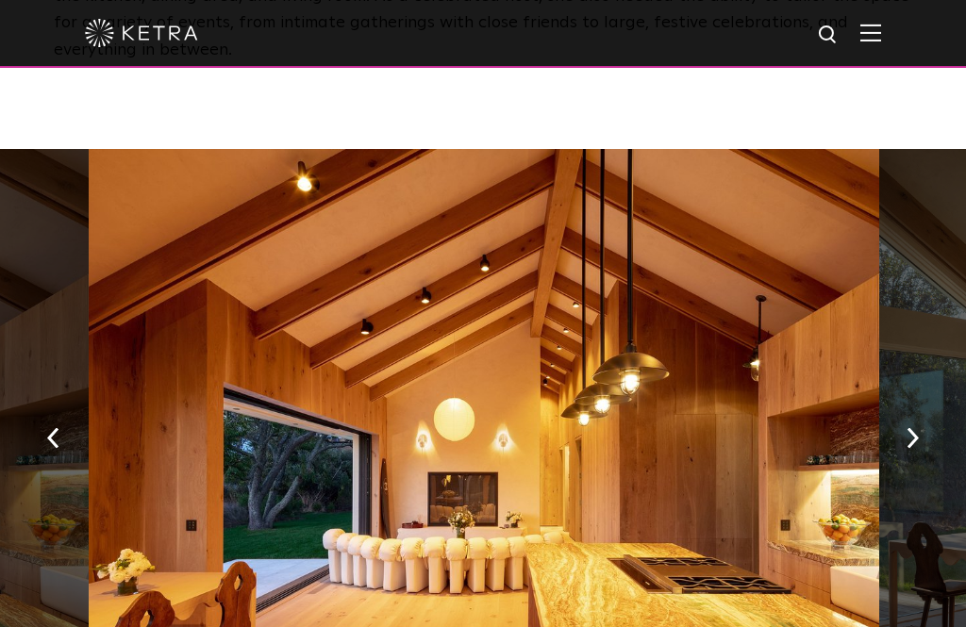
click at [923, 404] on button "button" at bounding box center [913, 436] width 41 height 65
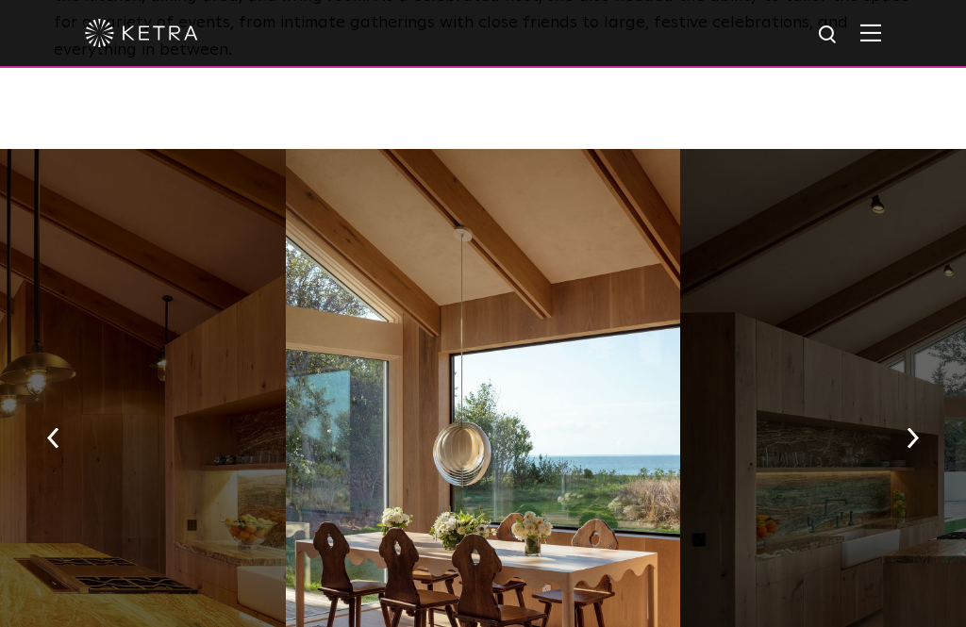
click at [922, 404] on button "button" at bounding box center [913, 436] width 41 height 65
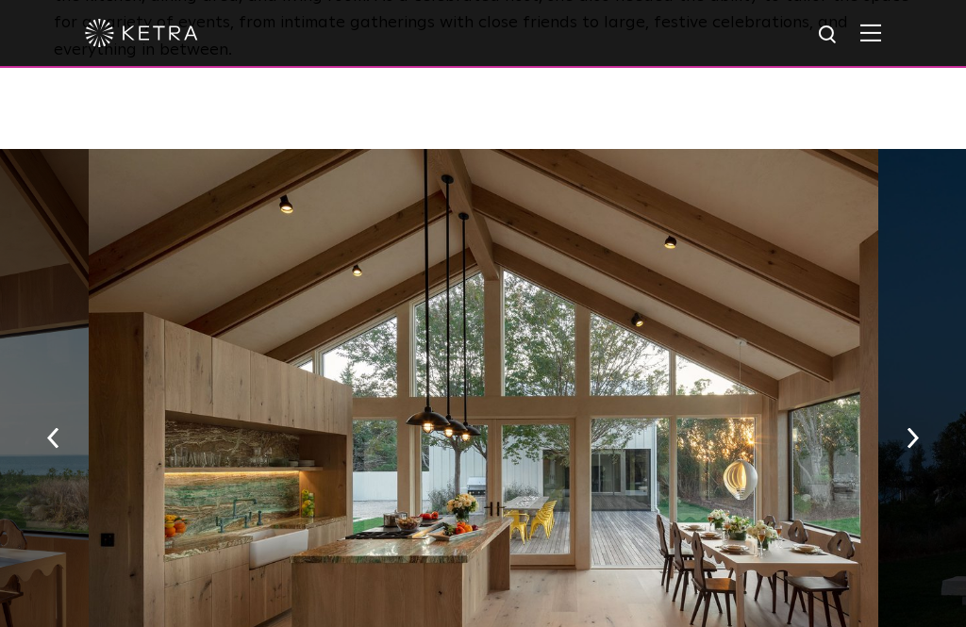
click at [922, 404] on button "button" at bounding box center [913, 436] width 41 height 65
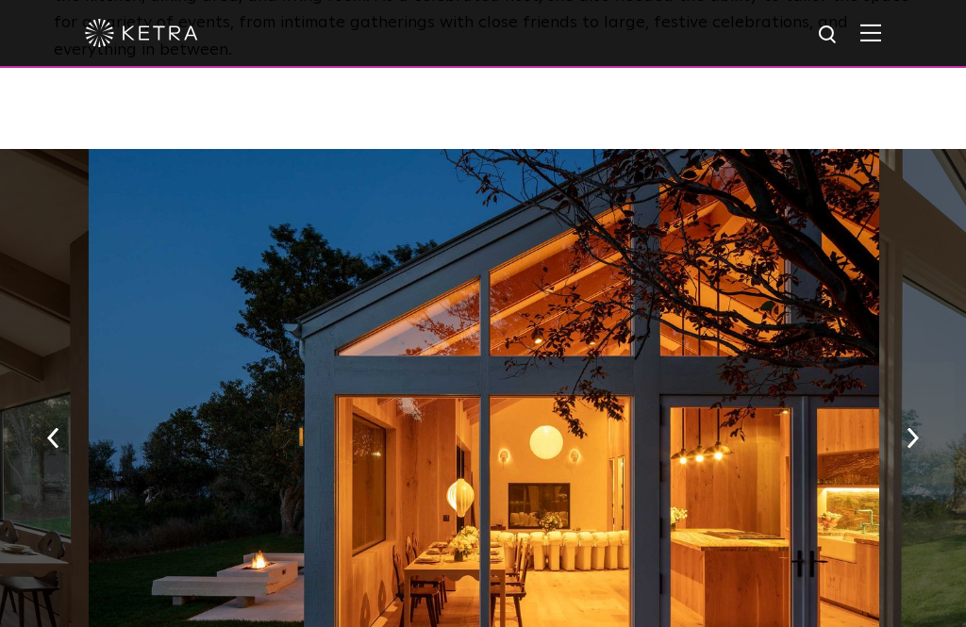
click at [928, 404] on button "button" at bounding box center [913, 436] width 41 height 65
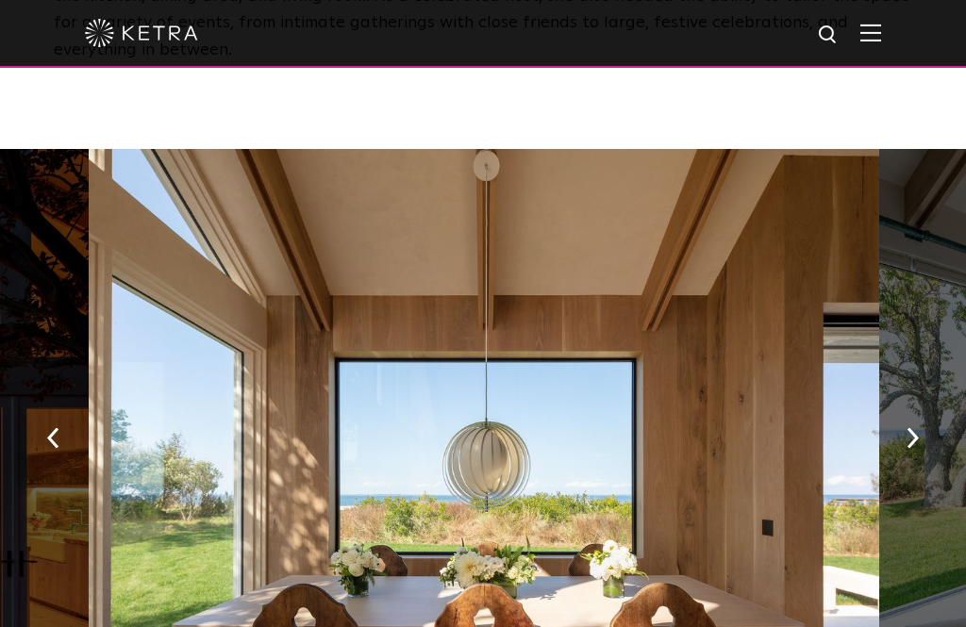
click at [921, 404] on button "button" at bounding box center [913, 436] width 41 height 65
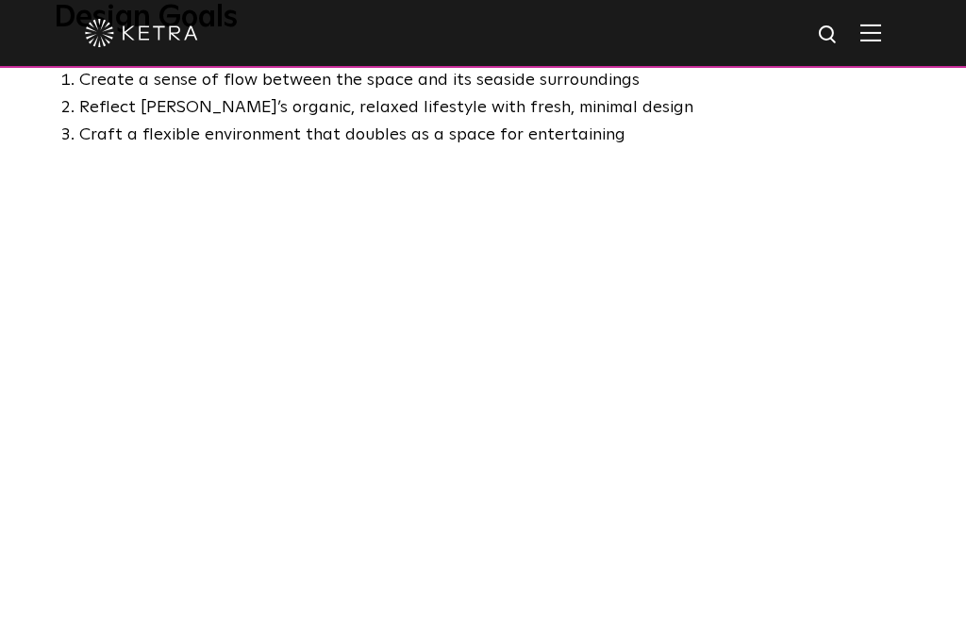
scroll to position [1213, 0]
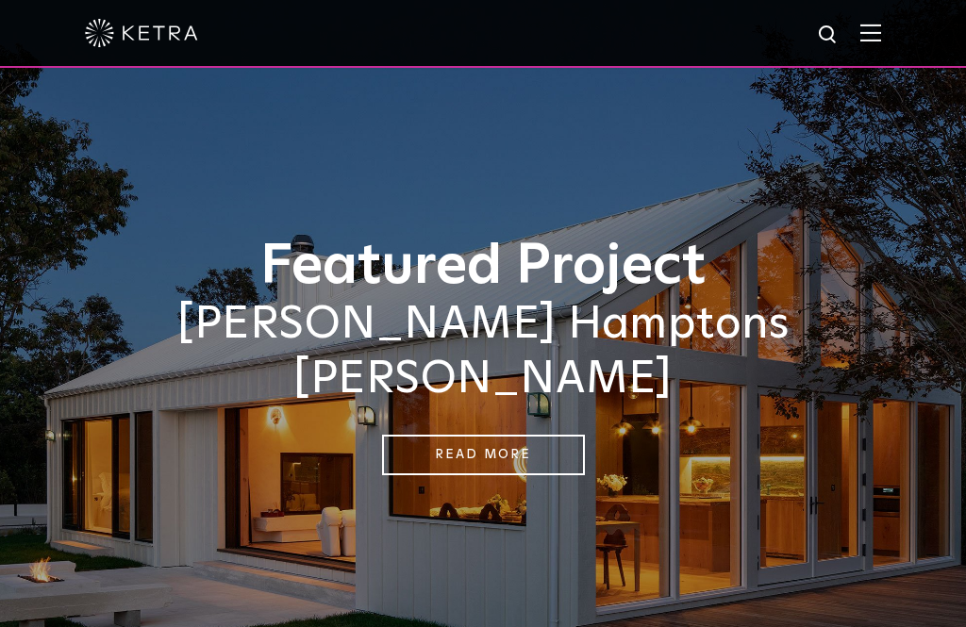
click at [866, 33] on img at bounding box center [871, 33] width 21 height 18
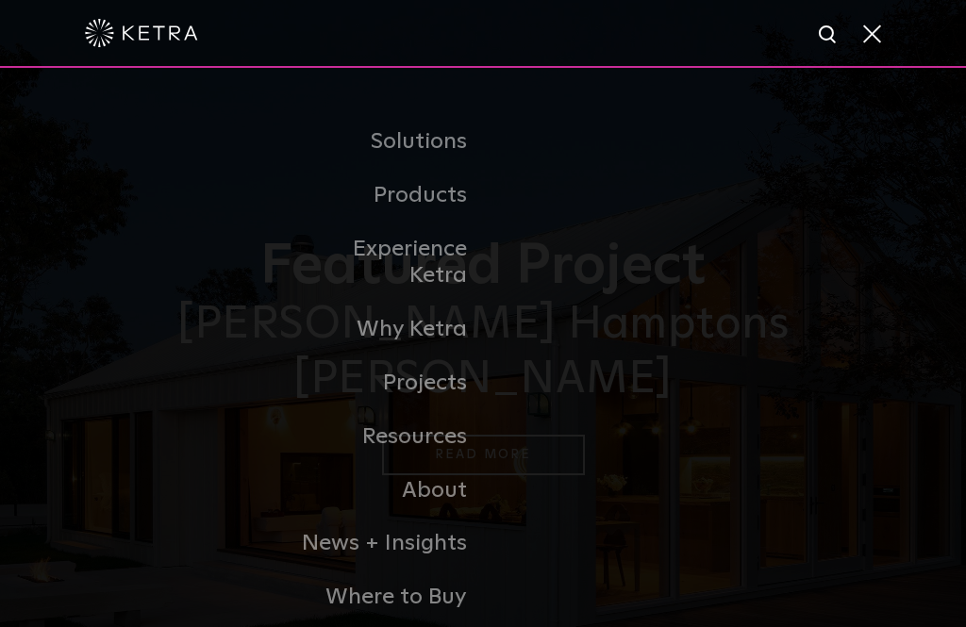
click at [433, 590] on link "Where to Buy" at bounding box center [386, 598] width 193 height 54
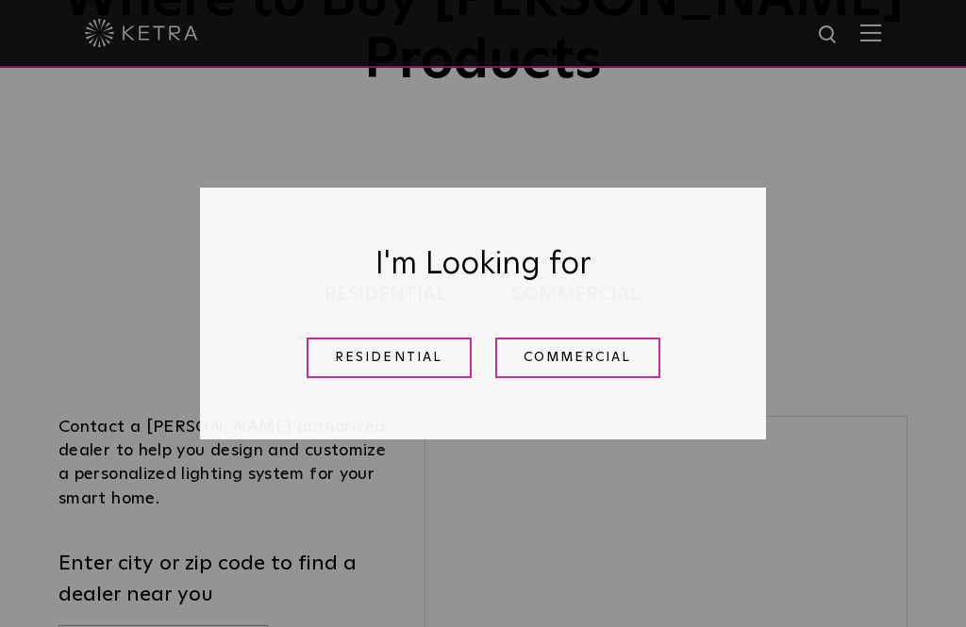
click at [434, 378] on link "Residential" at bounding box center [389, 358] width 165 height 41
